Goal: Task Accomplishment & Management: Use online tool/utility

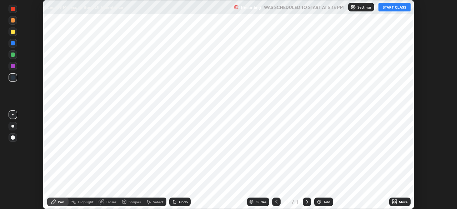
scroll to position [209, 457]
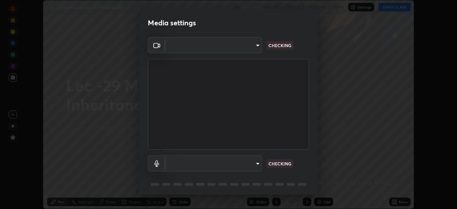
type input "dcfdf22e5c1df7ea5543dcfab5f97d1ca77f9af45aee9585751398583aede383"
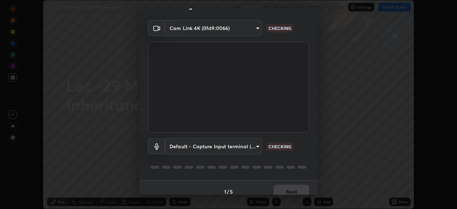
scroll to position [25, 0]
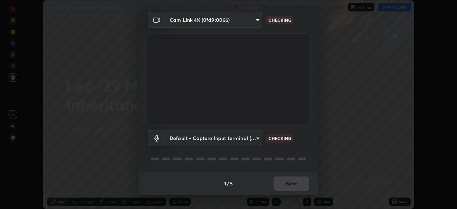
click at [251, 137] on body "Erase all Lec -29 Molecular Basis Of Inheritance Recording WAS SCHEDULED TO STA…" at bounding box center [228, 104] width 457 height 209
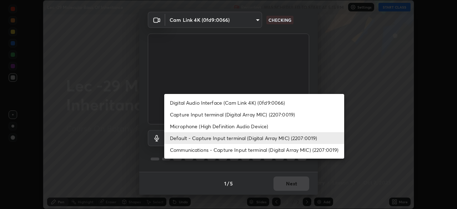
click at [230, 126] on li "Microphone (High Definition Audio Device)" at bounding box center [254, 126] width 180 height 12
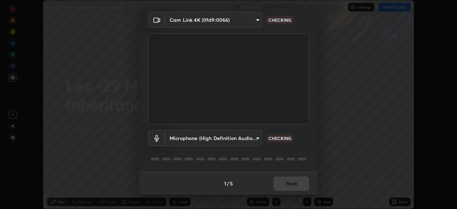
click at [230, 140] on body "Erase all Lec -29 Molecular Basis Of Inheritance Recording WAS SCHEDULED TO STA…" at bounding box center [228, 104] width 457 height 209
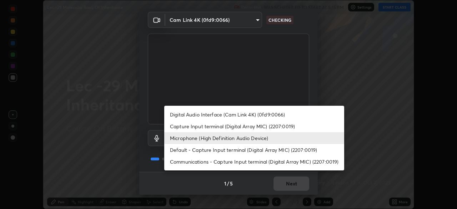
click at [226, 150] on li "Default - Capture Input terminal (Digital Array MIC) (2207:0019)" at bounding box center [254, 150] width 180 height 12
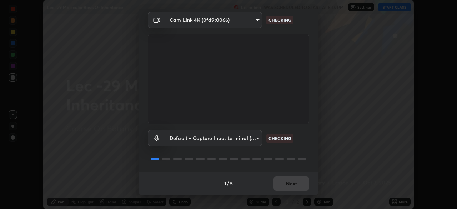
type input "default"
click at [237, 151] on div "Default - Capture Input terminal (Digital Array MIC) (2207:0019) default CHECKI…" at bounding box center [228, 147] width 161 height 47
click at [241, 150] on div "Default - Capture Input terminal (Digital Array MIC) (2207:0019) default CHECKI…" at bounding box center [228, 147] width 161 height 47
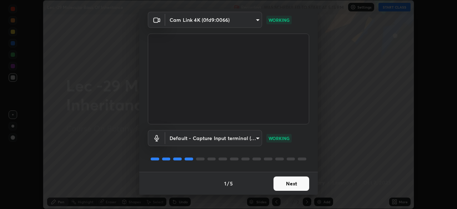
click at [282, 184] on button "Next" at bounding box center [291, 183] width 36 height 14
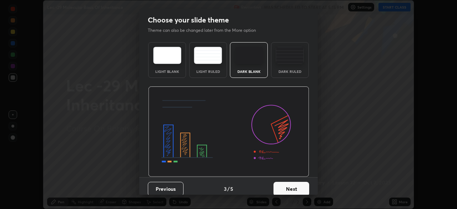
click at [281, 183] on button "Next" at bounding box center [291, 189] width 36 height 14
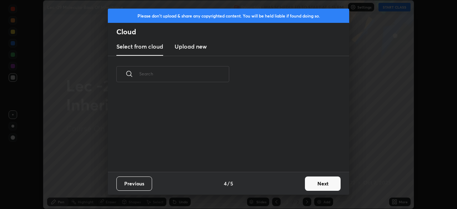
click at [280, 183] on div "Previous 4 / 5 Next" at bounding box center [228, 183] width 241 height 23
click at [312, 185] on button "Next" at bounding box center [323, 183] width 36 height 14
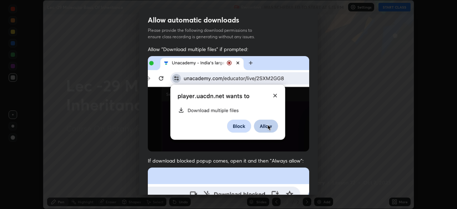
click at [313, 185] on div "Allow "Download multiple files" if prompted: If download blocked popup comes, o…" at bounding box center [228, 196] width 178 height 301
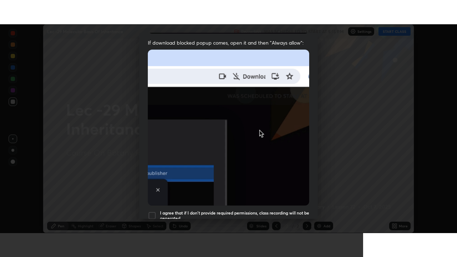
scroll to position [171, 0]
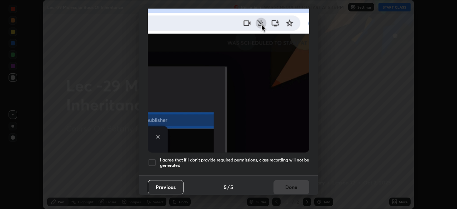
click at [151, 159] on div at bounding box center [152, 162] width 9 height 9
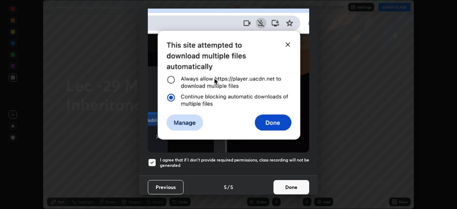
click at [293, 183] on button "Done" at bounding box center [291, 187] width 36 height 14
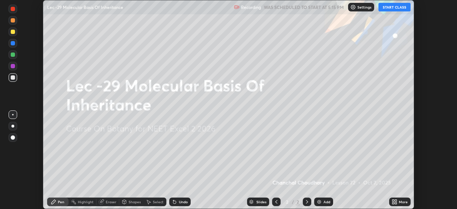
click at [388, 6] on button "START CLASS" at bounding box center [394, 7] width 32 height 9
click at [323, 201] on div "Add" at bounding box center [326, 202] width 7 height 4
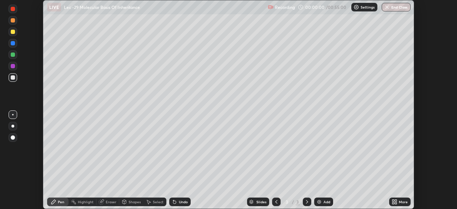
click at [396, 203] on icon at bounding box center [396, 203] width 2 height 2
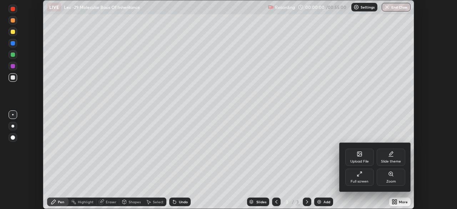
click at [367, 175] on div "Full screen" at bounding box center [359, 176] width 29 height 17
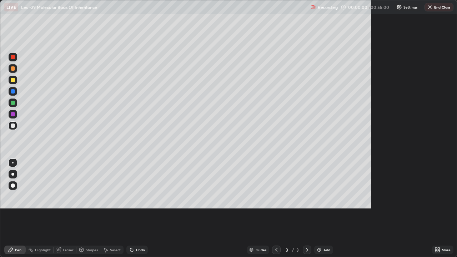
scroll to position [257, 457]
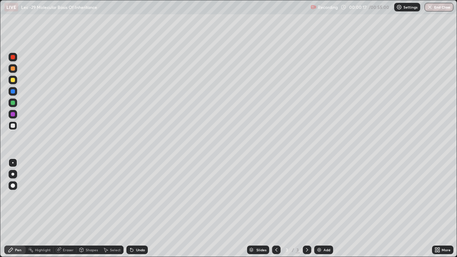
click at [14, 83] on div at bounding box center [13, 80] width 9 height 9
click at [14, 173] on div at bounding box center [12, 174] width 3 height 3
